Goal: Navigation & Orientation: Understand site structure

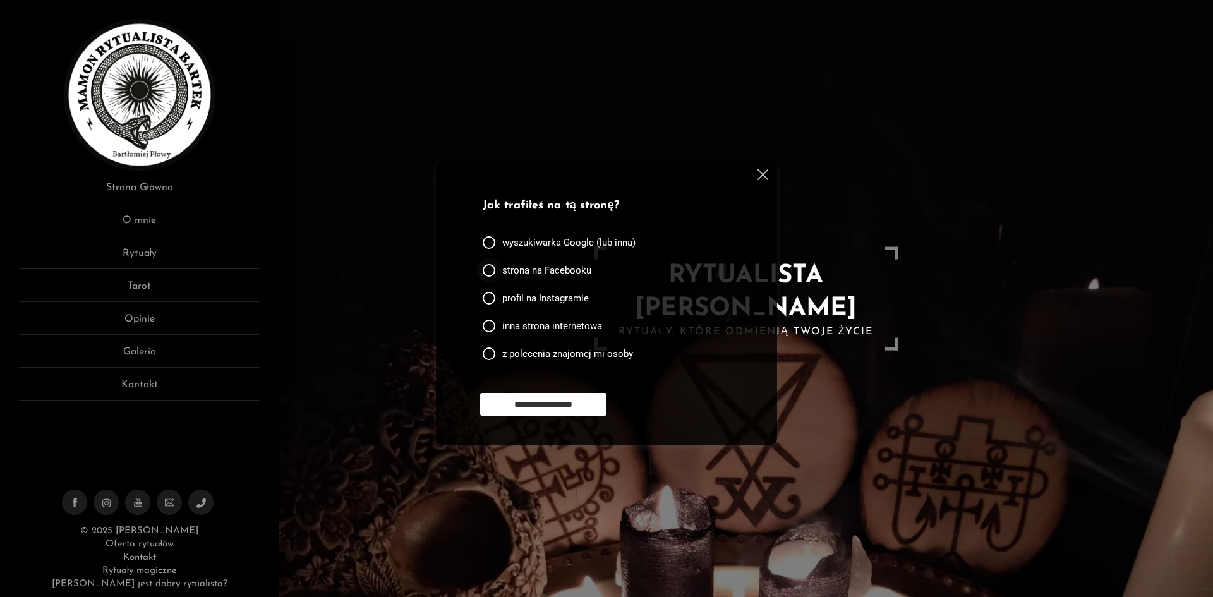
click at [546, 274] on span "strona na Facebooku" at bounding box center [546, 270] width 89 height 13
click at [526, 410] on input "**********" at bounding box center [543, 404] width 126 height 23
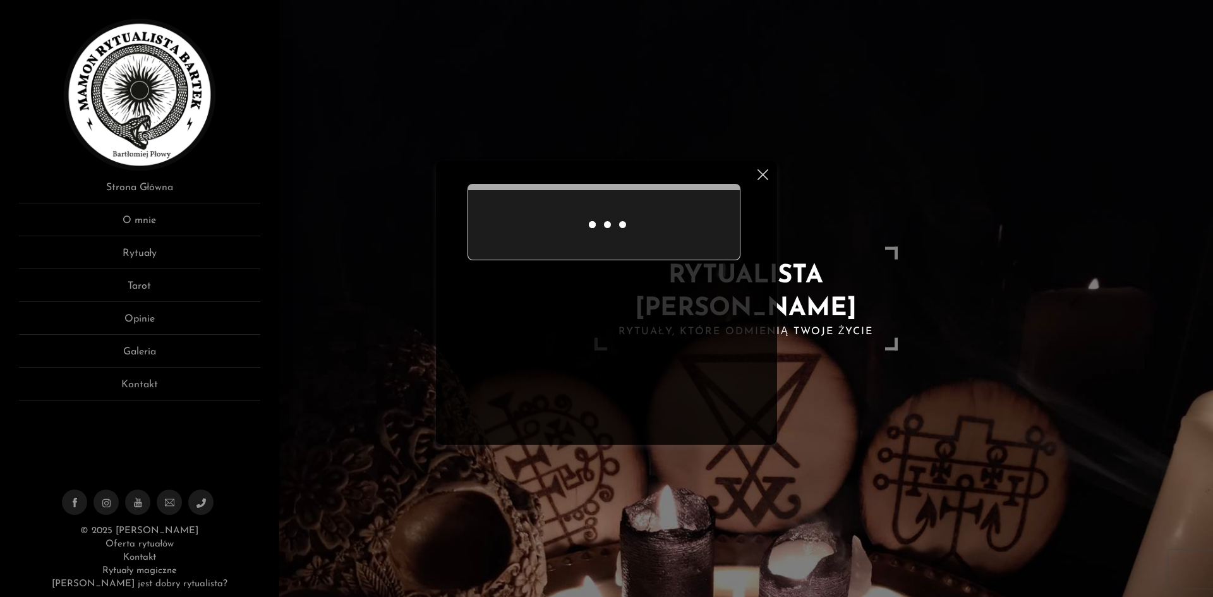
scroll to position [50, 0]
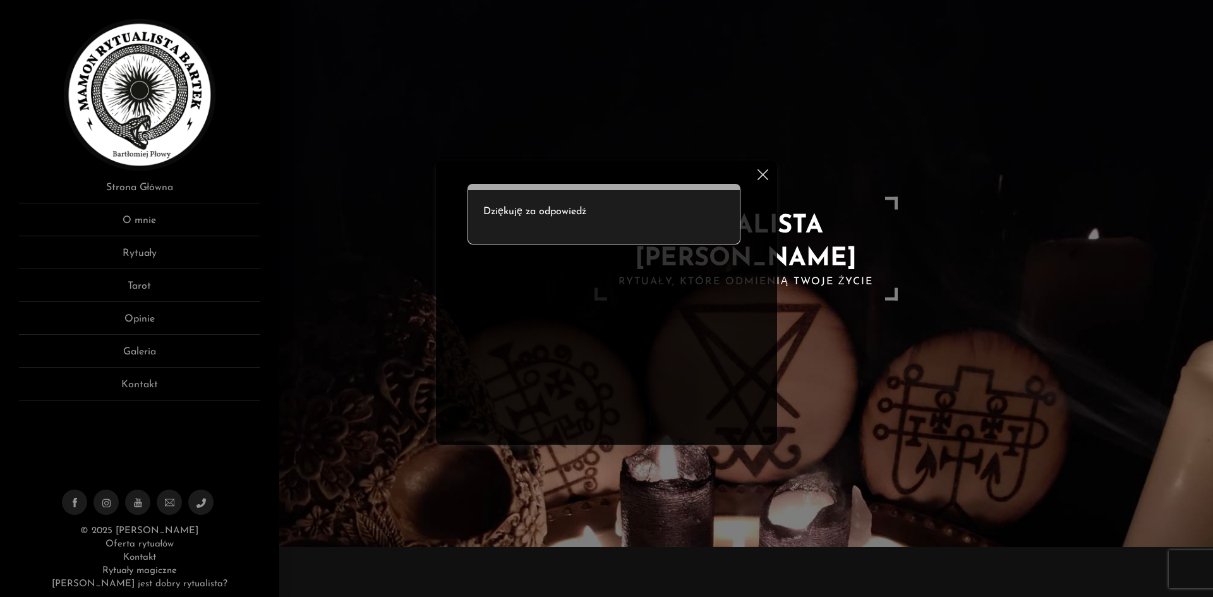
click at [764, 171] on img at bounding box center [763, 174] width 11 height 11
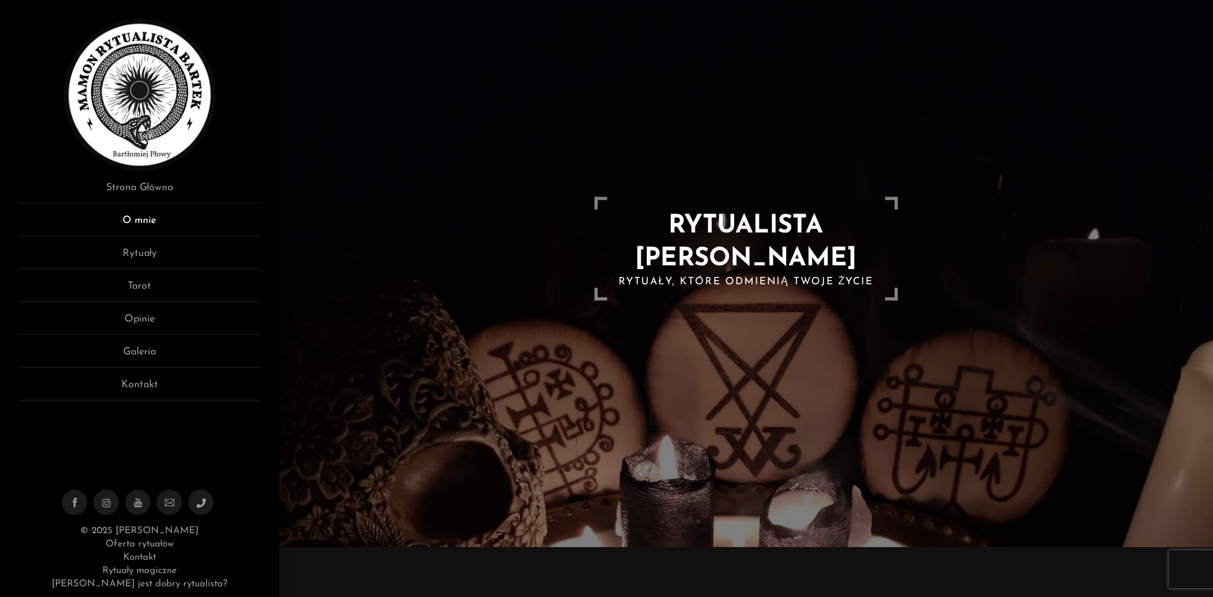
click at [147, 215] on link "O mnie" at bounding box center [139, 224] width 241 height 23
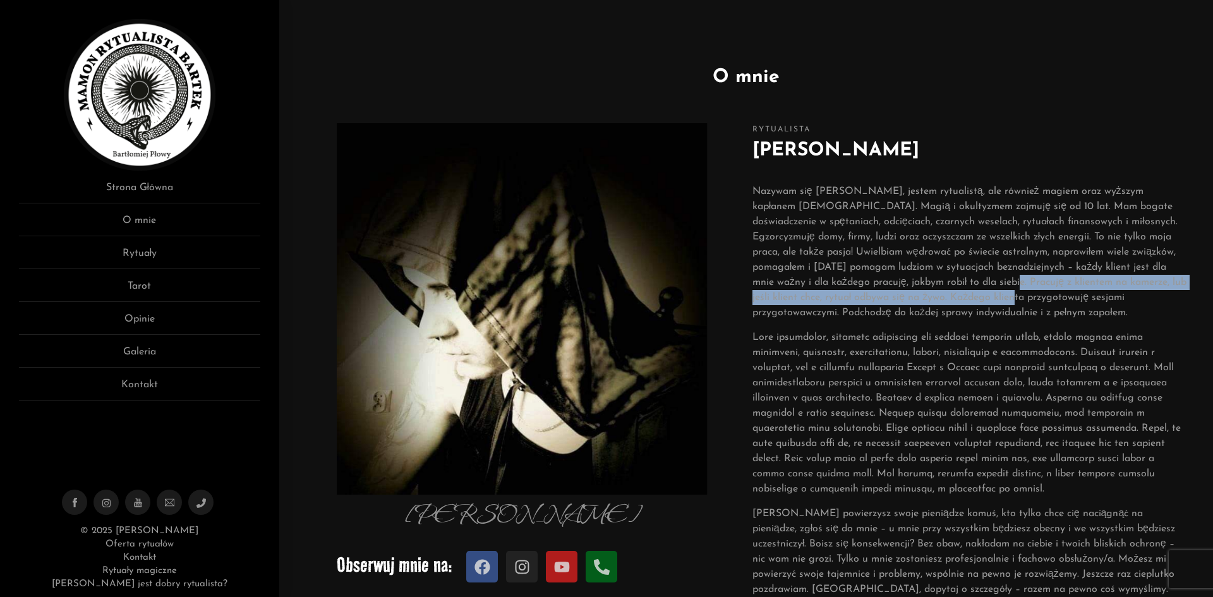
drag, startPoint x: 977, startPoint y: 282, endPoint x: 977, endPoint y: 294, distance: 12.0
click at [977, 294] on p "Nazywam się Bartłomiej, jestem rytualistą, ale również magiem oraz wyższym kapł…" at bounding box center [970, 252] width 435 height 137
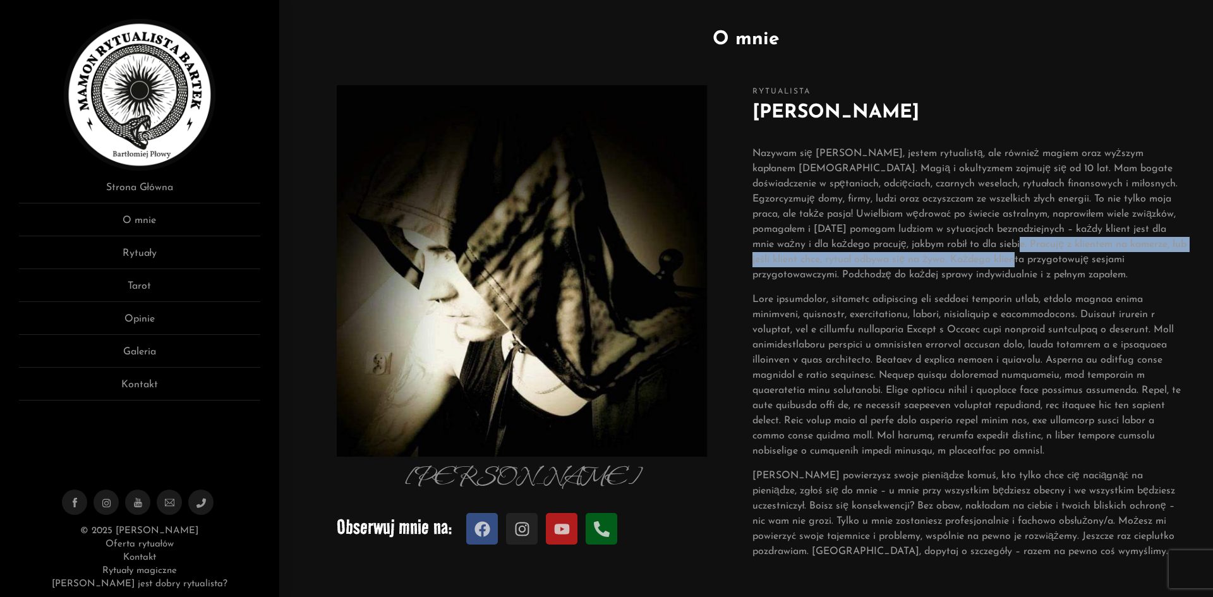
scroll to position [126, 0]
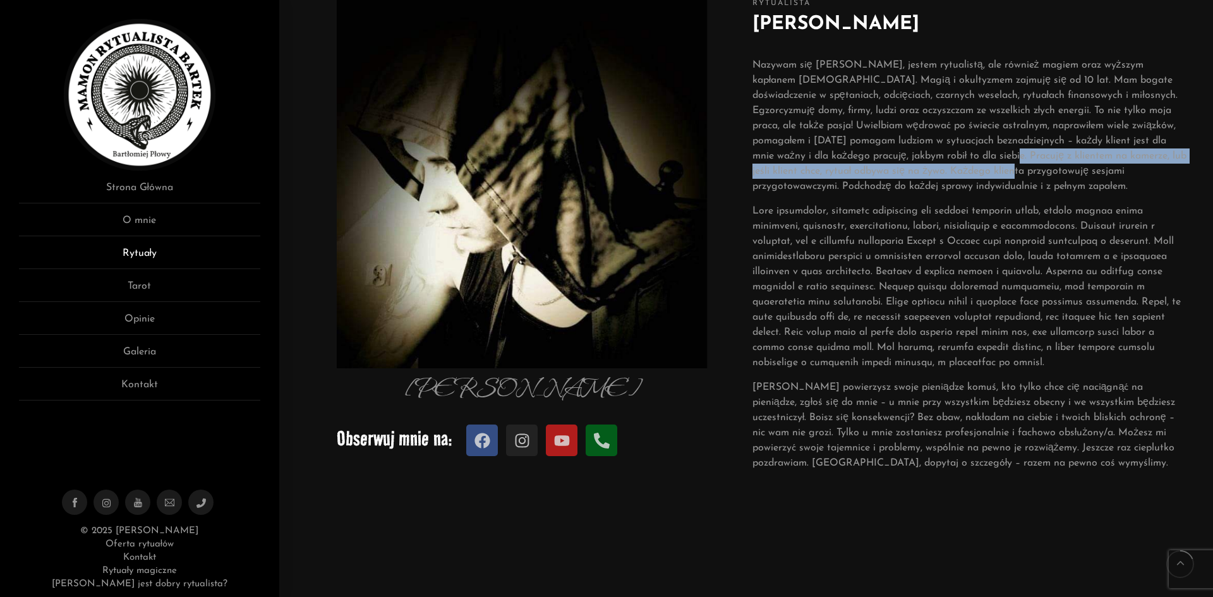
click at [134, 260] on link "Rytuały" at bounding box center [139, 257] width 241 height 23
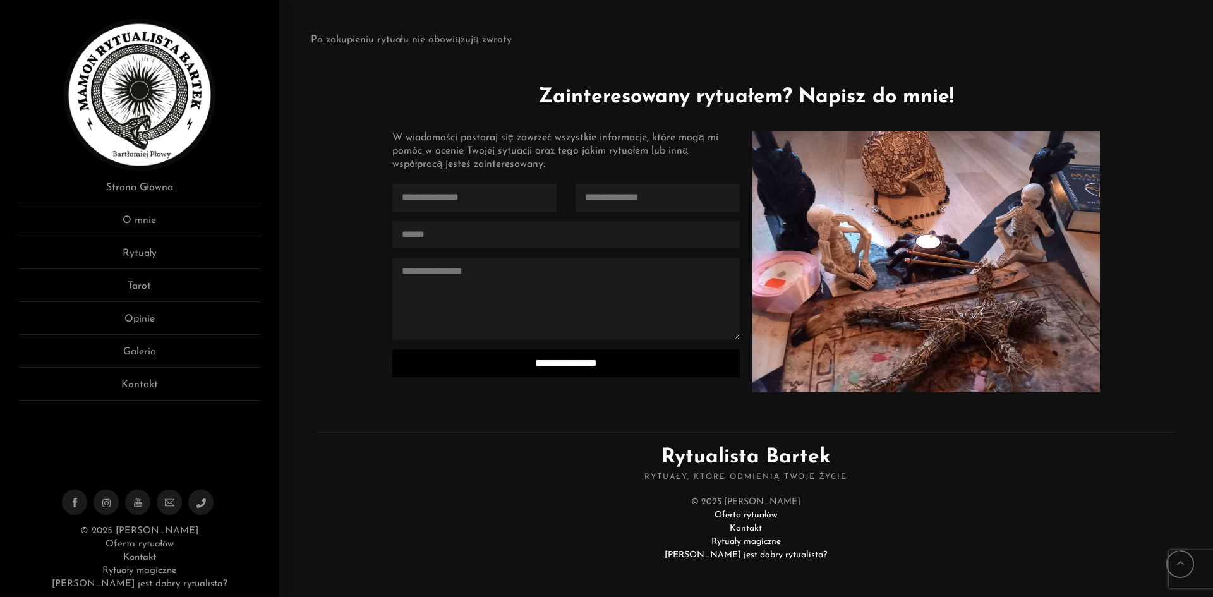
scroll to position [3051, 0]
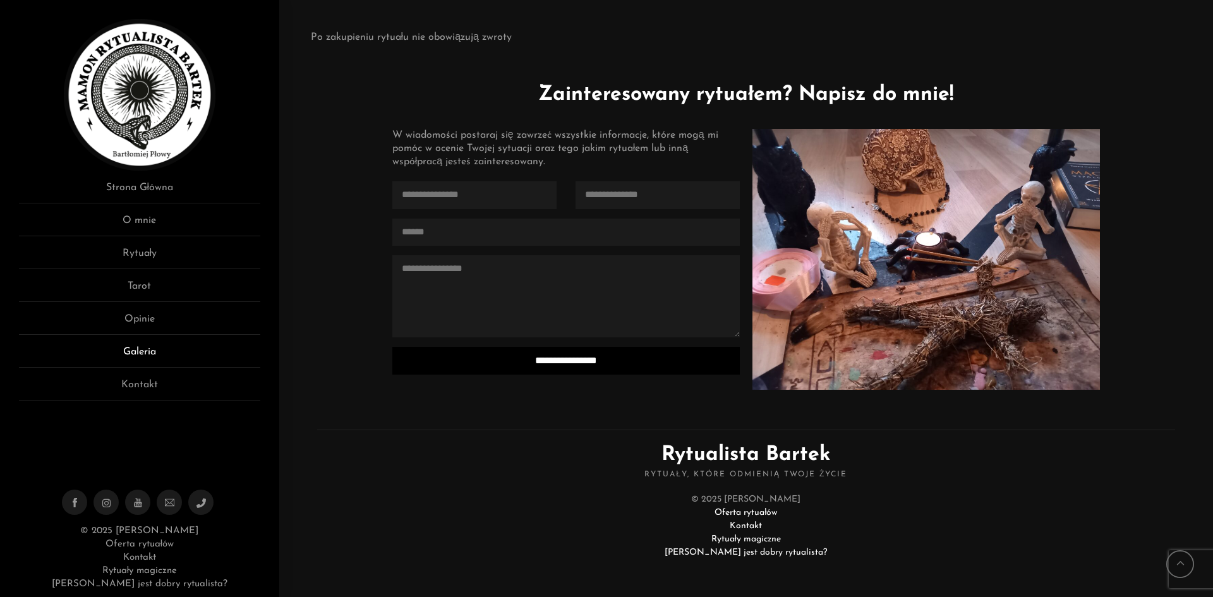
click at [137, 347] on link "Galeria" at bounding box center [139, 355] width 241 height 23
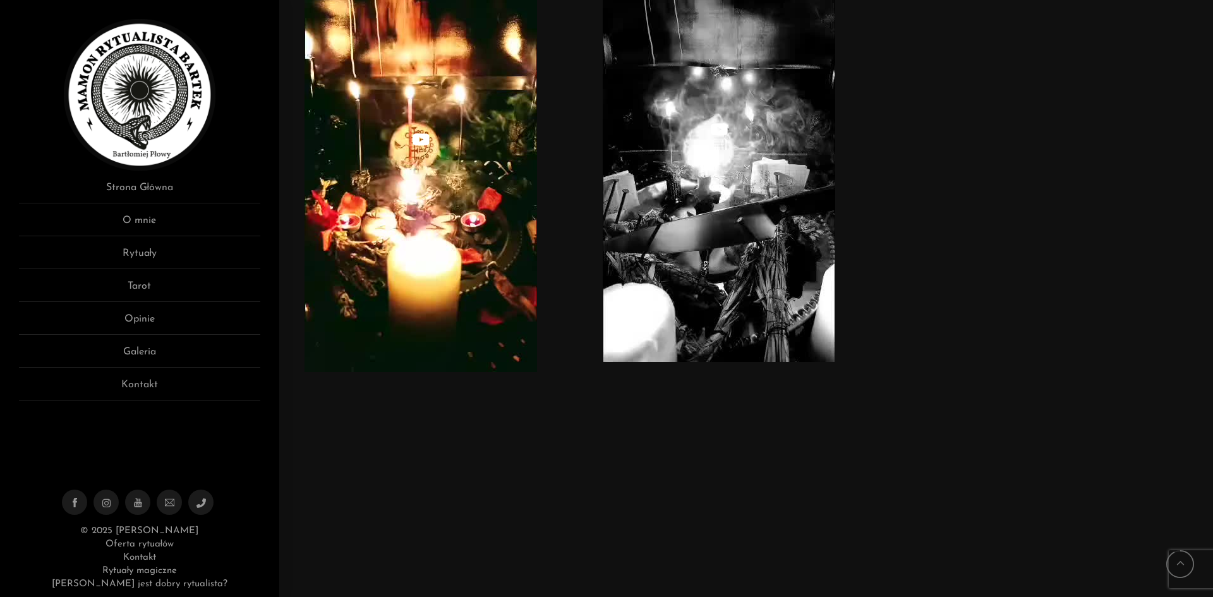
scroll to position [5372, 0]
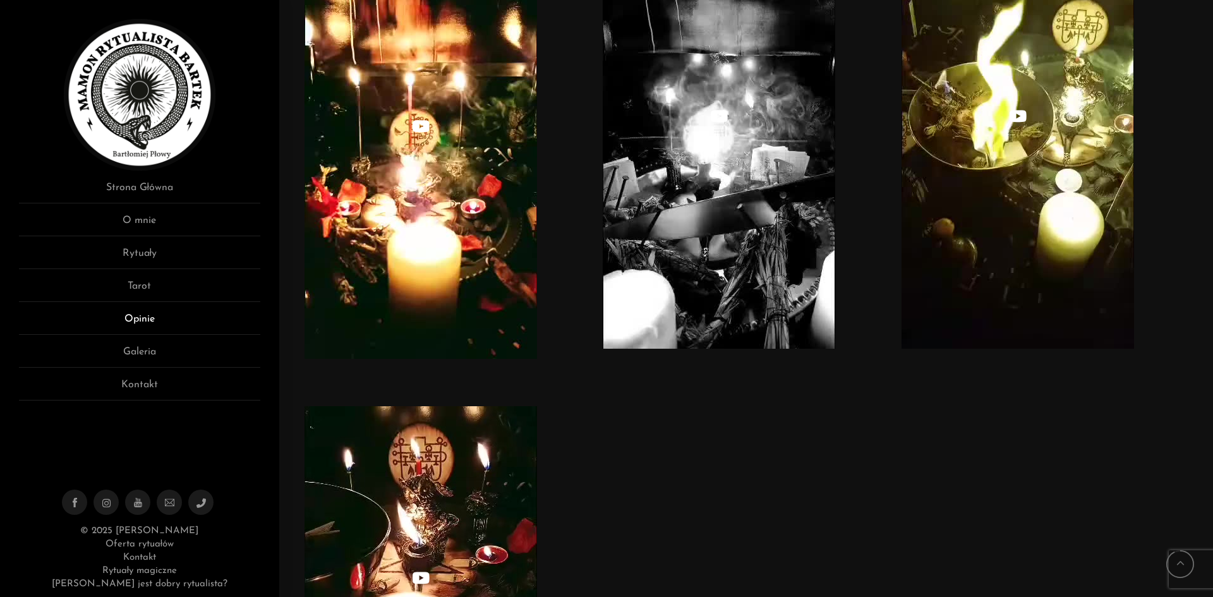
click at [129, 314] on link "Opinie" at bounding box center [139, 323] width 241 height 23
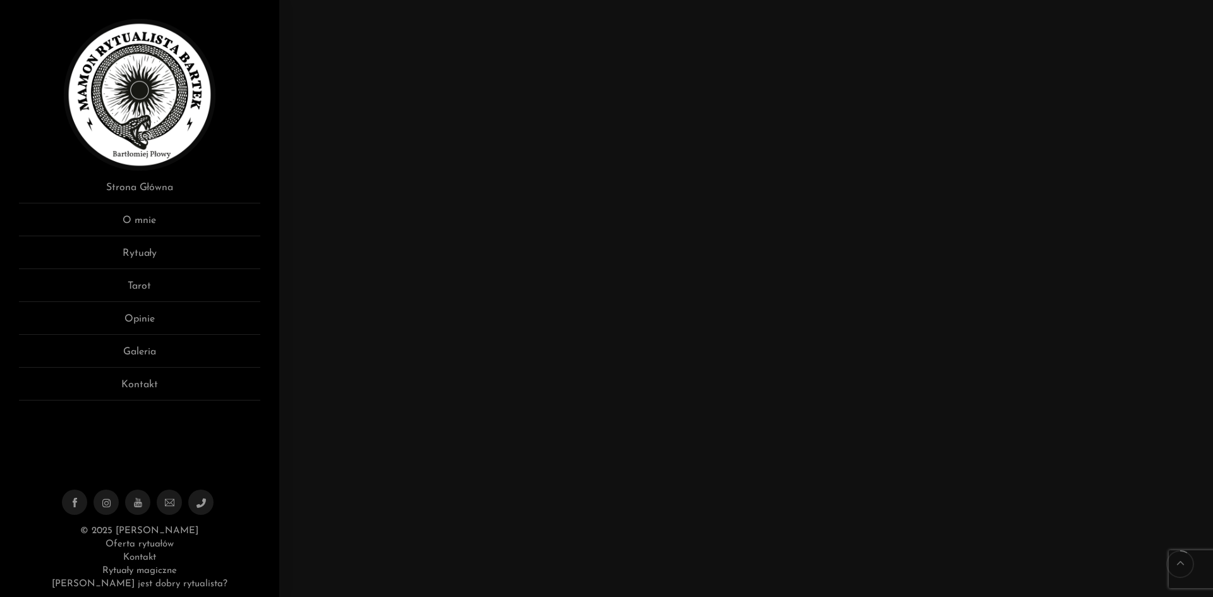
scroll to position [1138, 0]
